Goal: Task Accomplishment & Management: Use online tool/utility

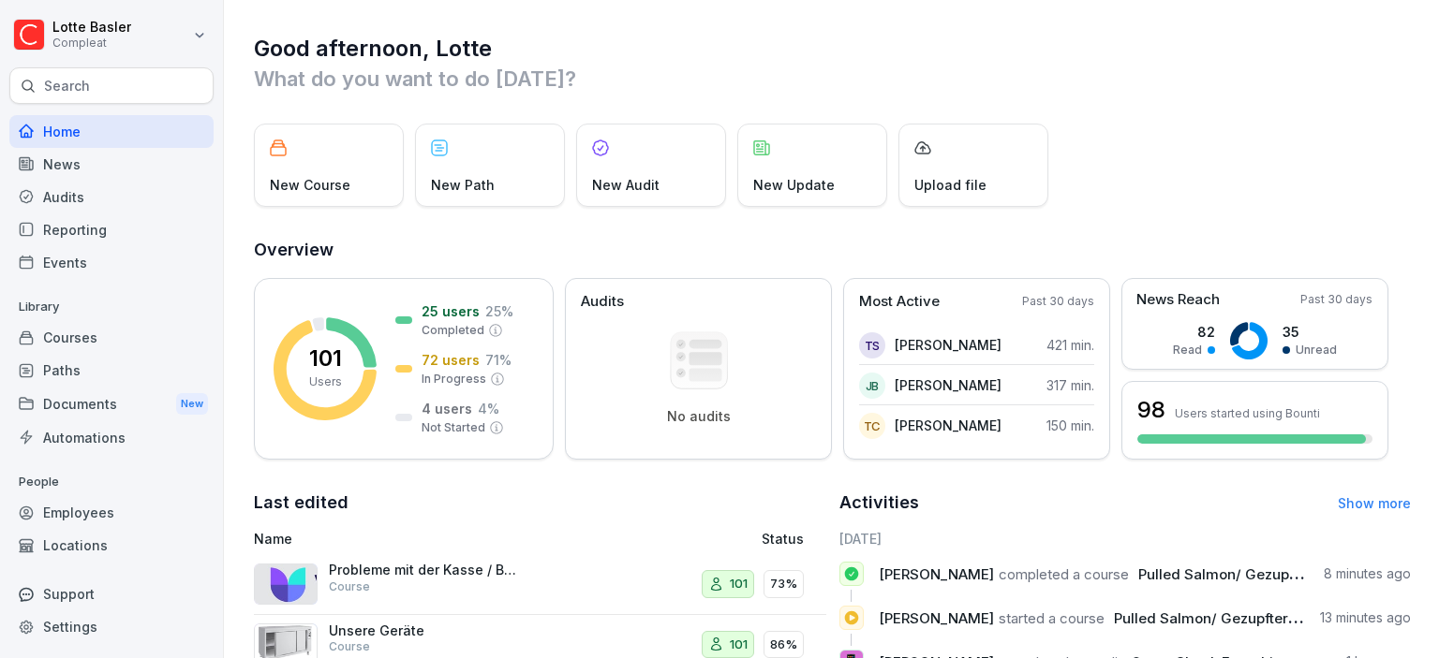
click at [68, 525] on div "Employees" at bounding box center [111, 512] width 204 height 33
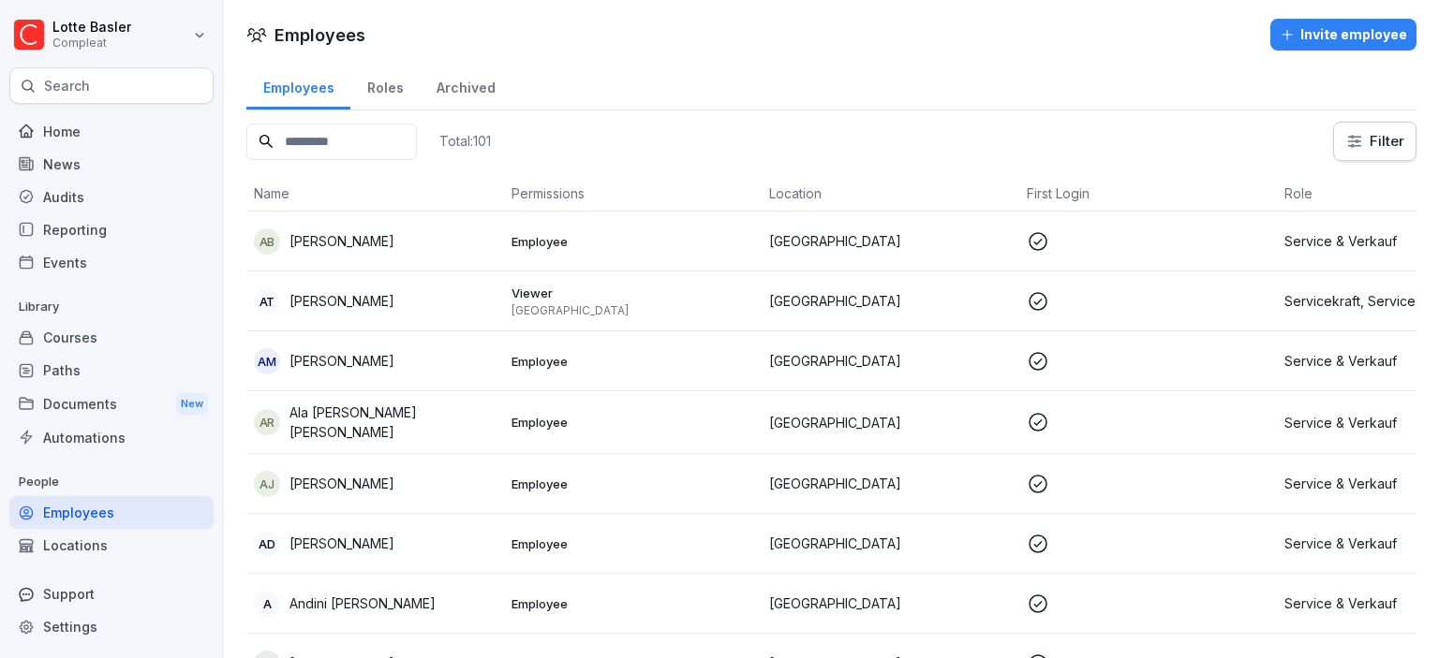
click at [341, 145] on input at bounding box center [331, 142] width 170 height 37
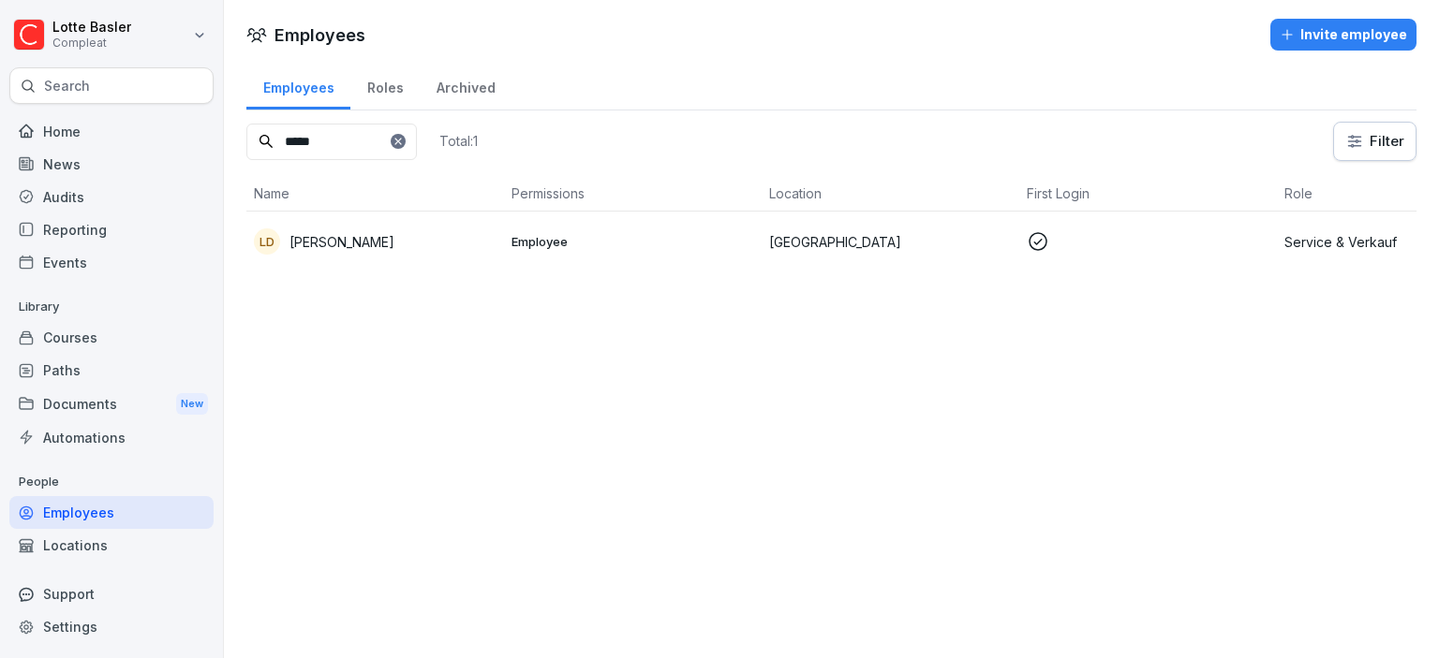
type input "*****"
click at [885, 251] on td "[GEOGRAPHIC_DATA]" at bounding box center [890, 242] width 258 height 60
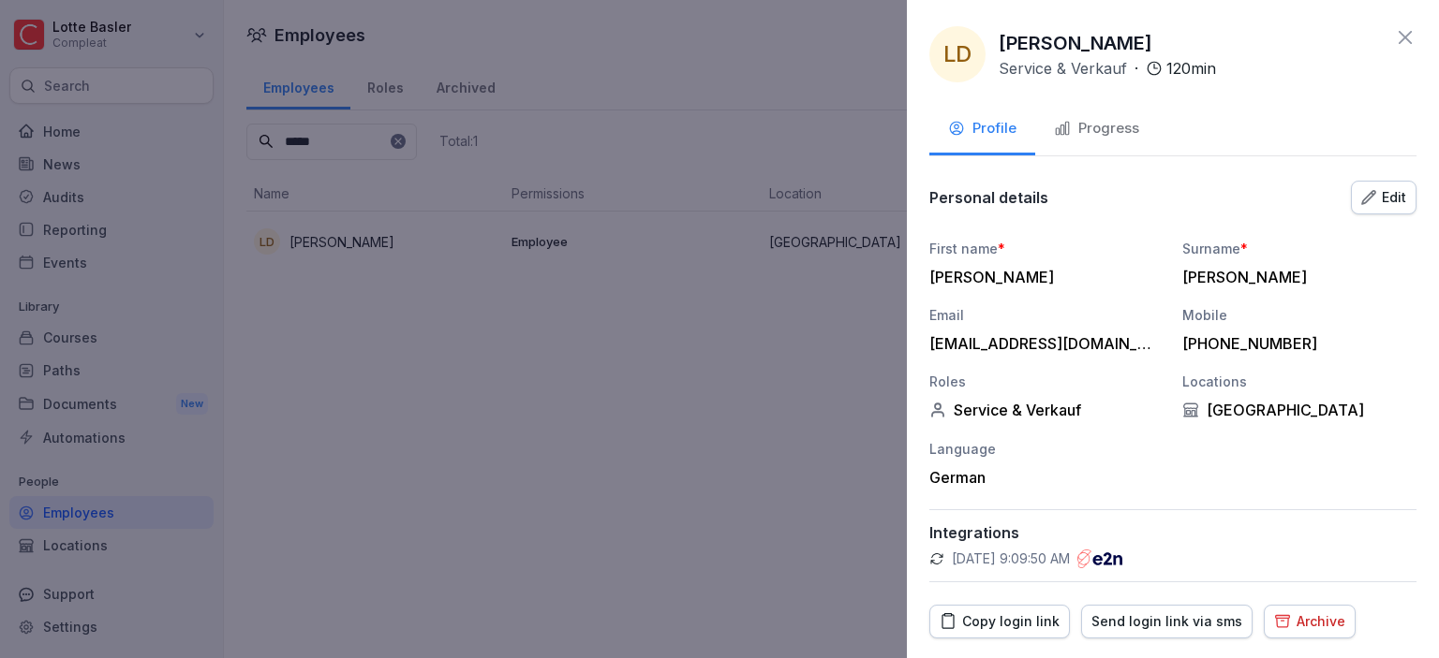
scroll to position [4, 0]
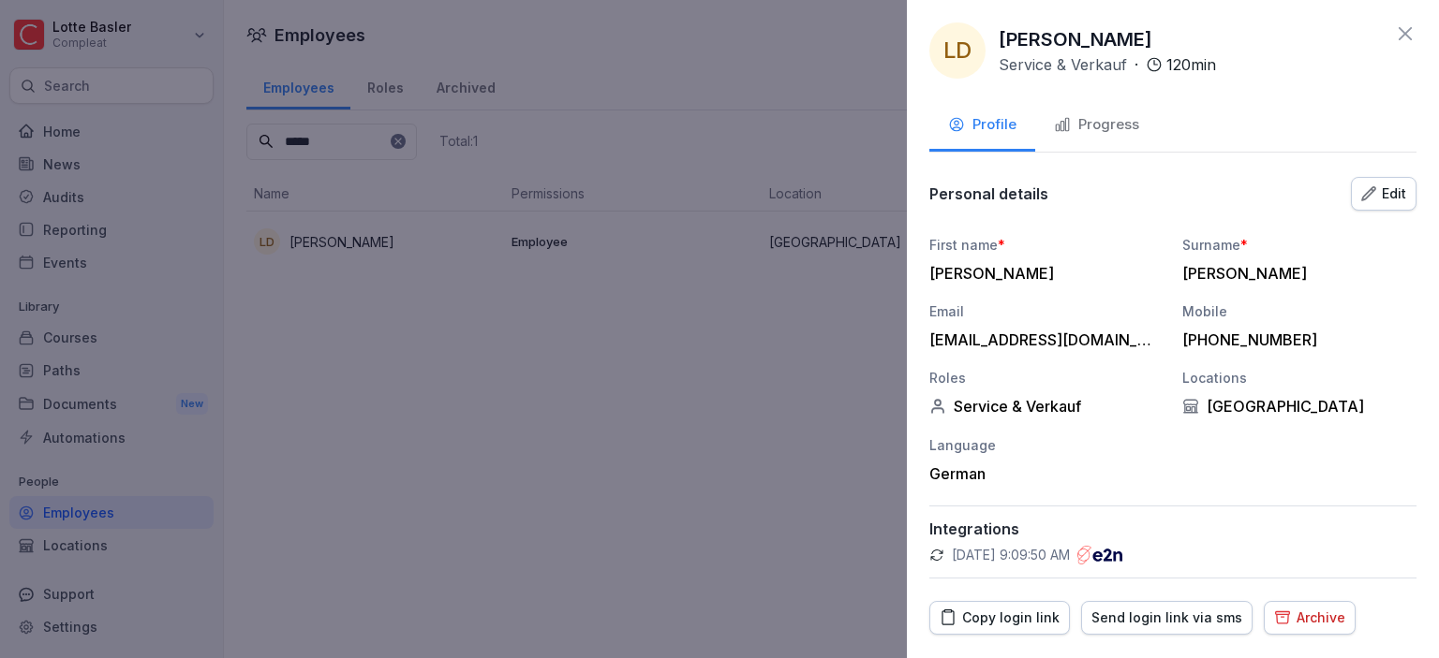
click at [1074, 128] on div "Progress" at bounding box center [1096, 125] width 85 height 22
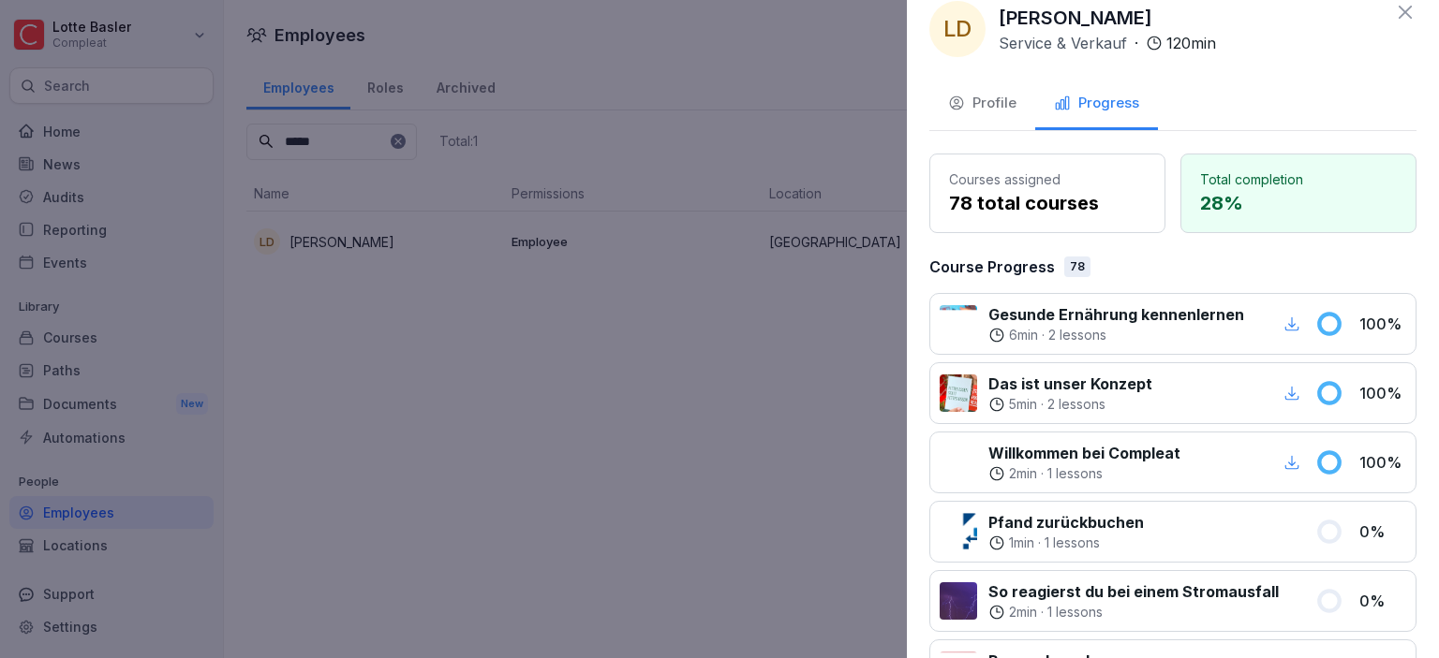
scroll to position [0, 0]
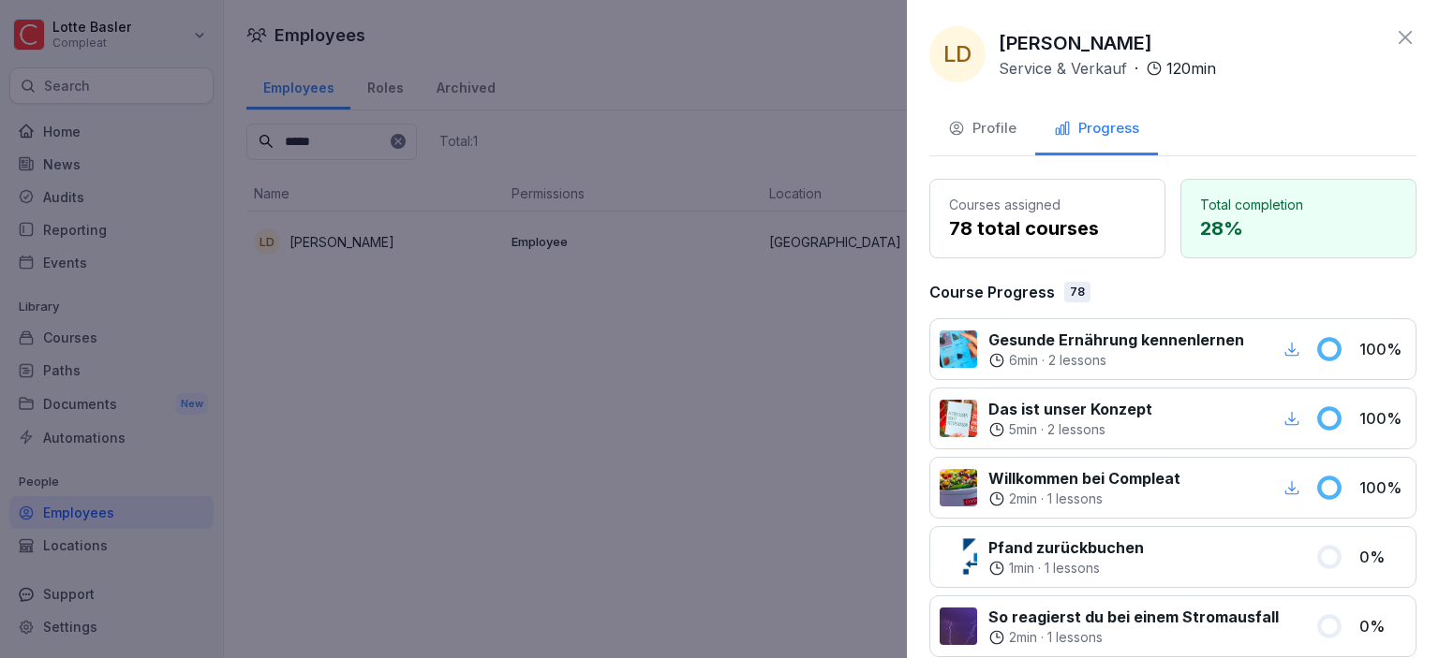
click at [1005, 129] on div "Profile" at bounding box center [982, 129] width 68 height 22
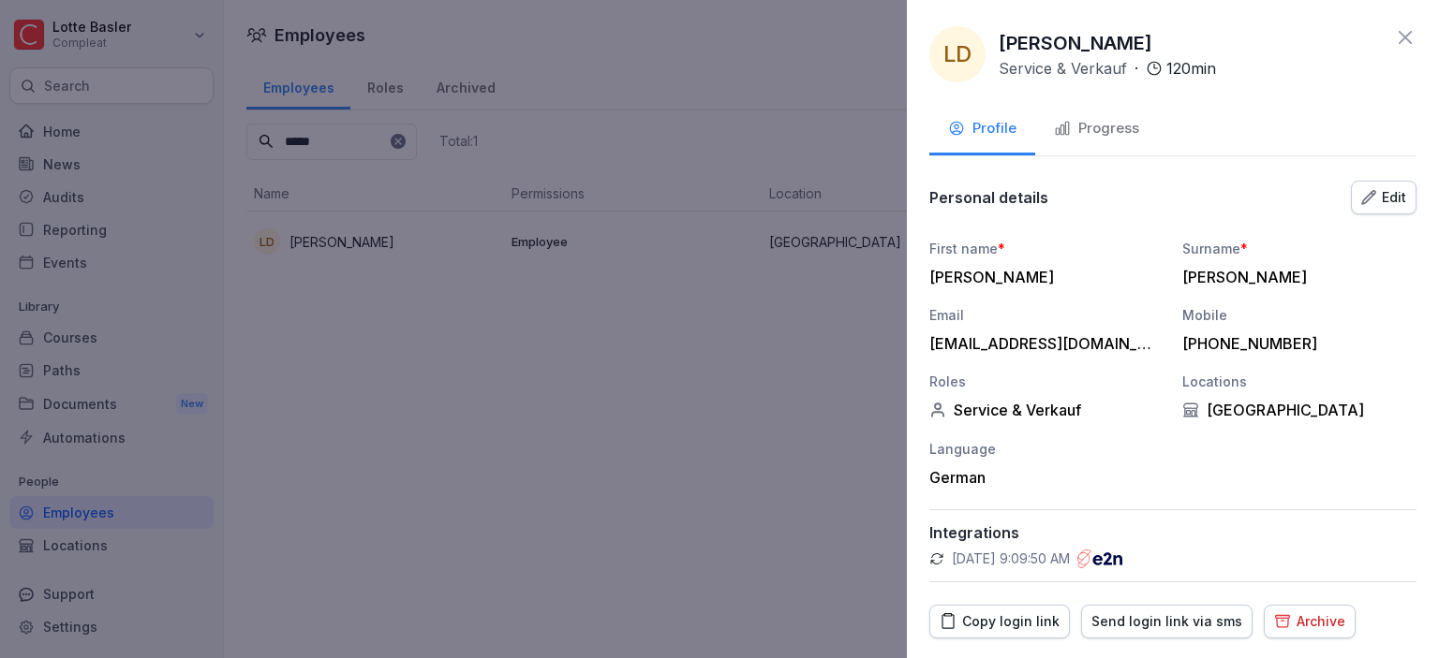
click at [1107, 127] on div "Progress" at bounding box center [1096, 129] width 85 height 22
